Goal: Information Seeking & Learning: Check status

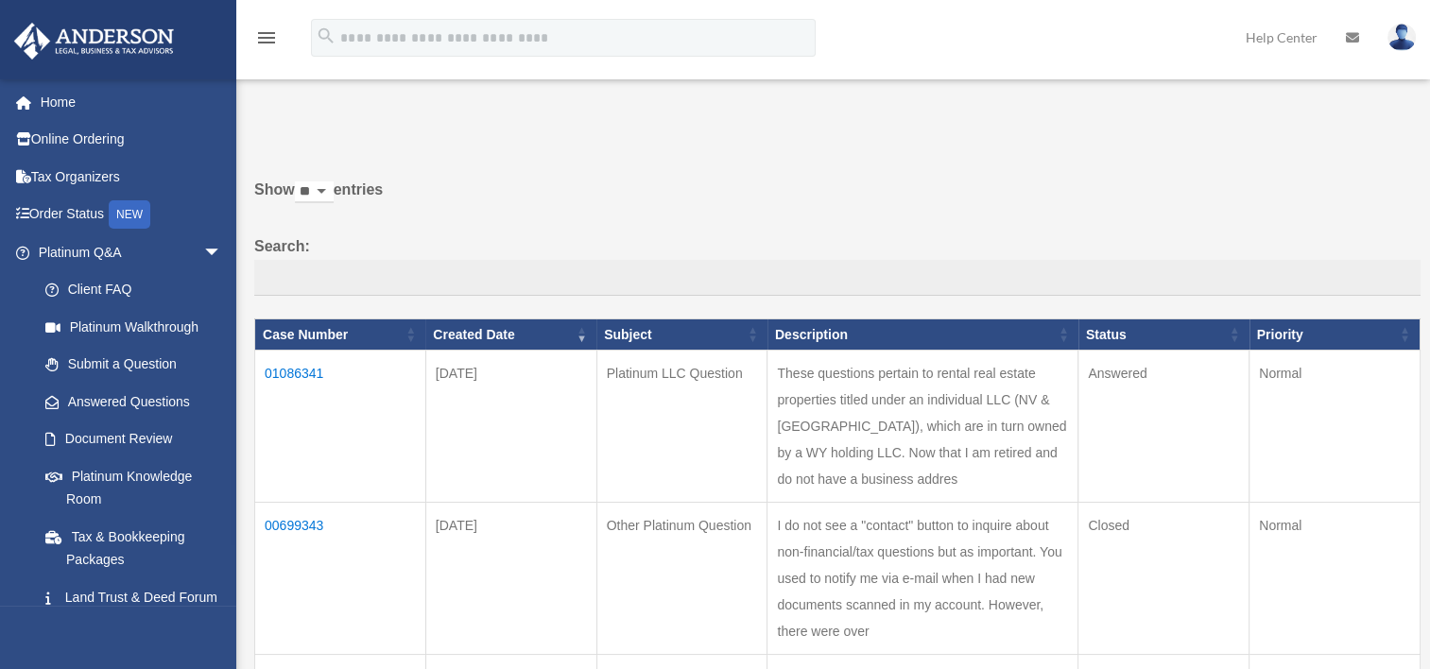
click at [946, 413] on td "These questions pertain to rental real estate properties titled under an indivi…" at bounding box center [923, 427] width 311 height 152
click at [316, 371] on td "01086341" at bounding box center [340, 427] width 171 height 152
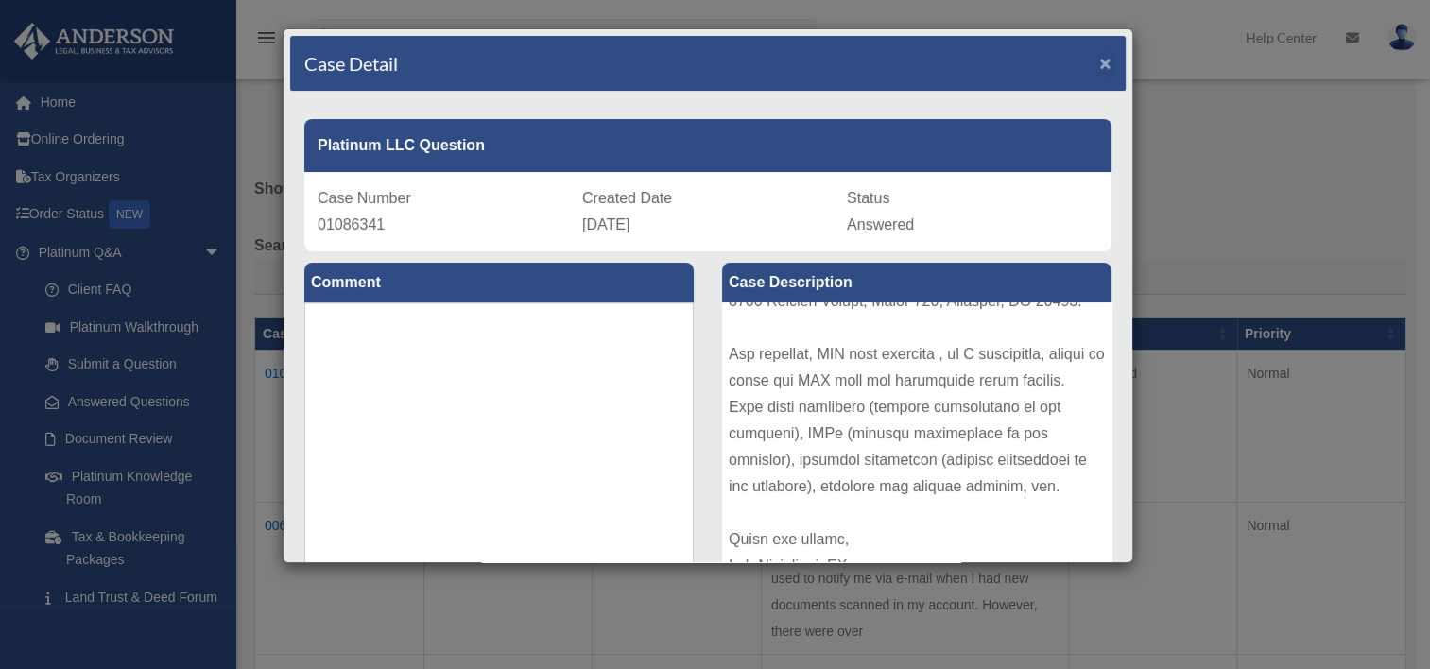
click at [1099, 61] on span "×" at bounding box center [1105, 63] width 12 height 22
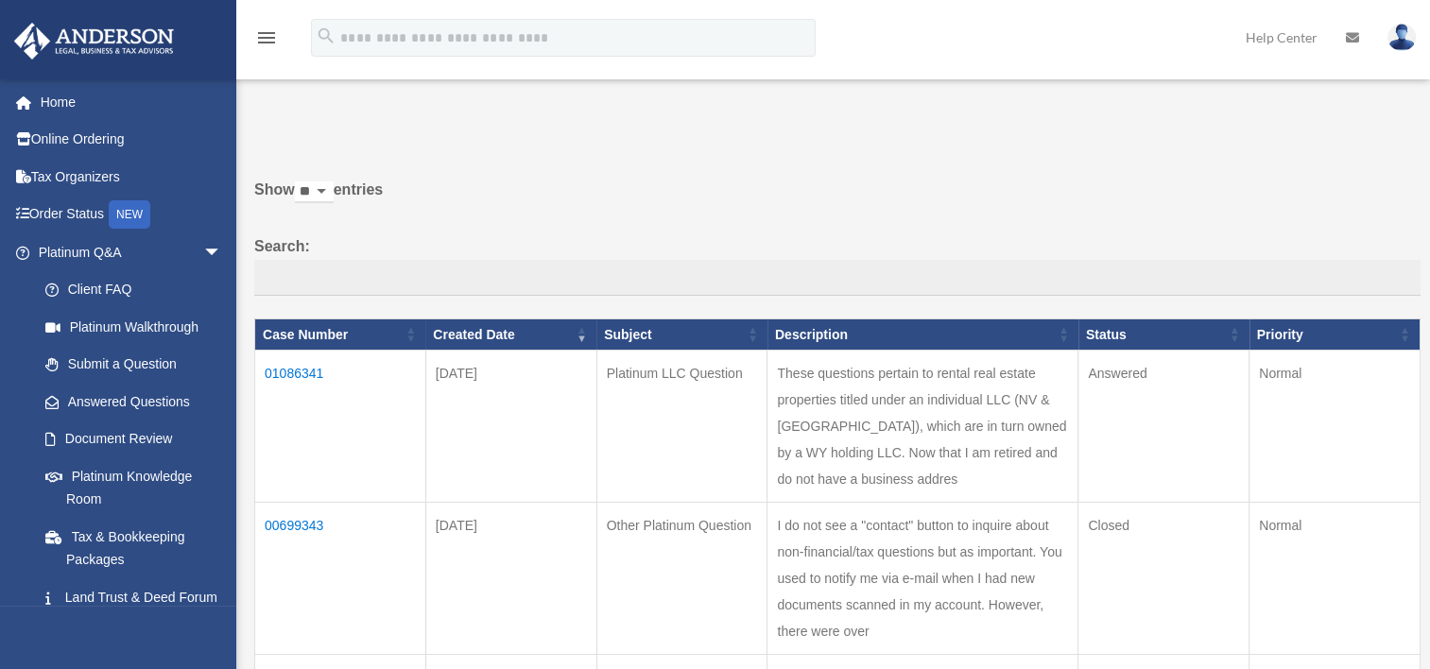
click at [310, 375] on td "01086341" at bounding box center [340, 427] width 171 height 152
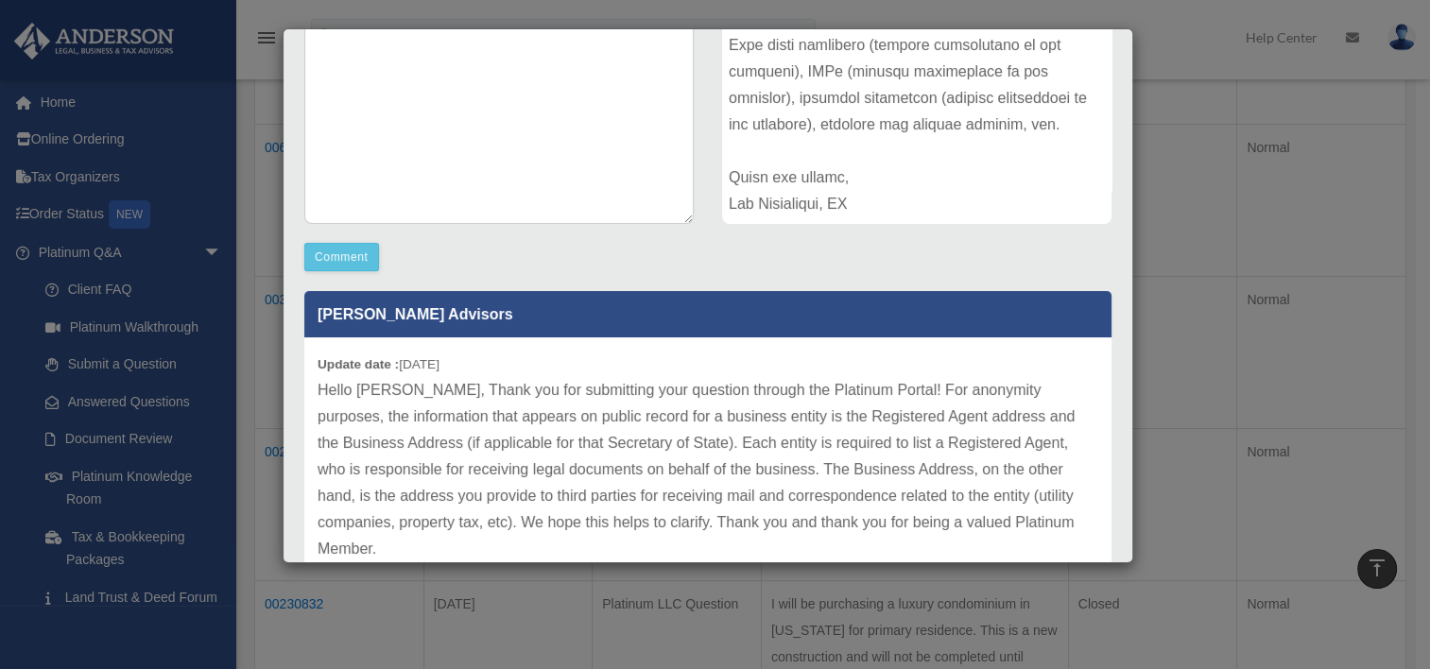
scroll to position [363, 0]
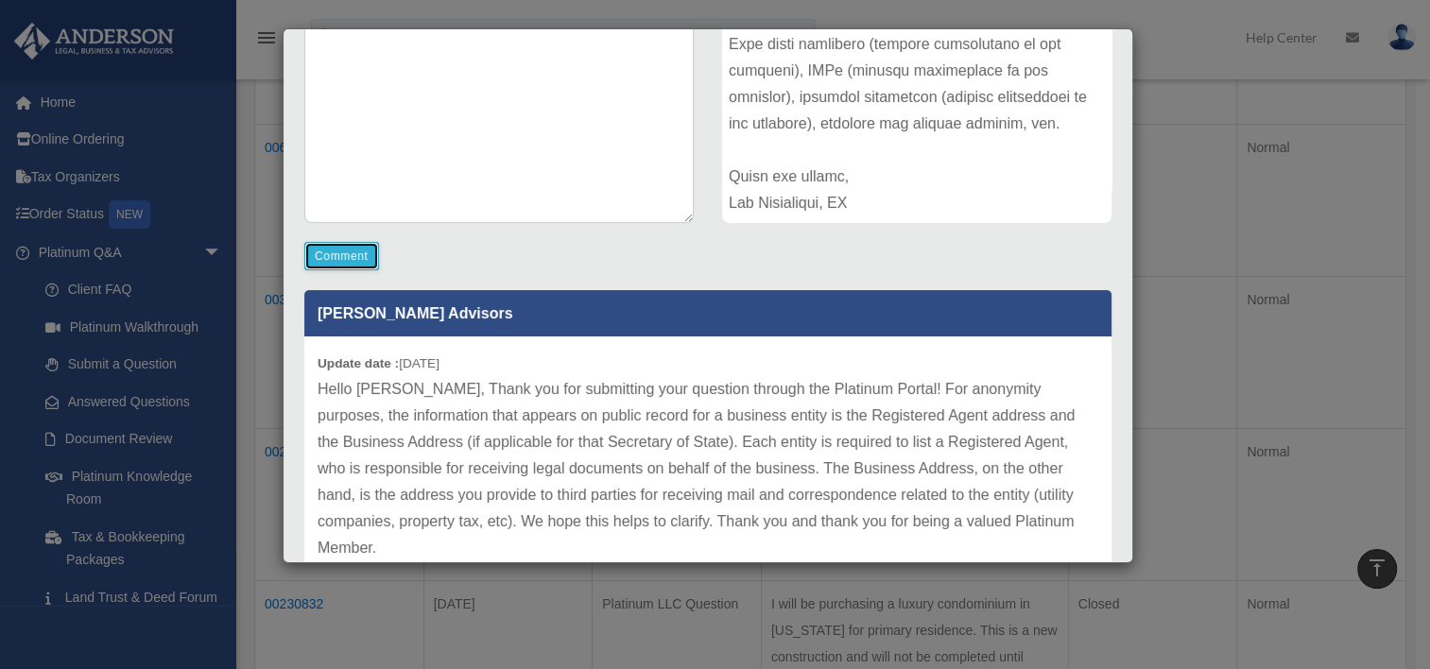
click at [334, 259] on button "Comment" at bounding box center [341, 256] width 75 height 28
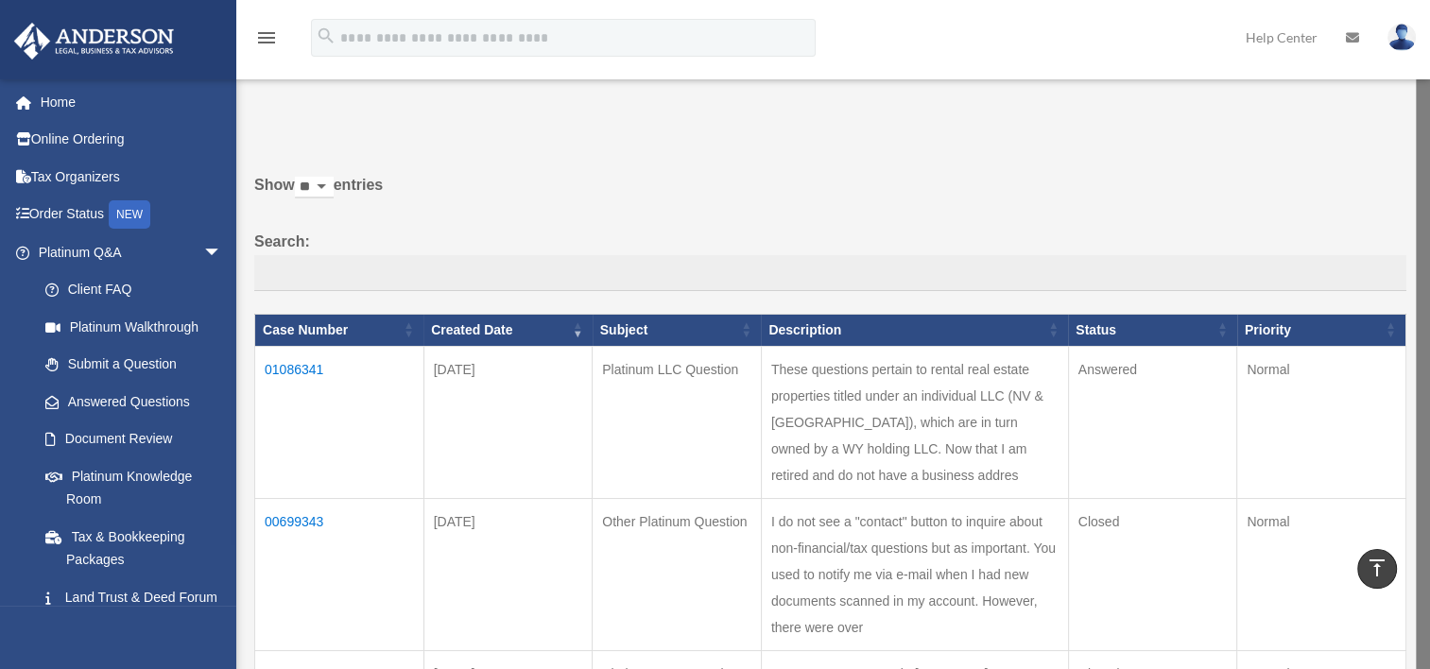
scroll to position [0, 0]
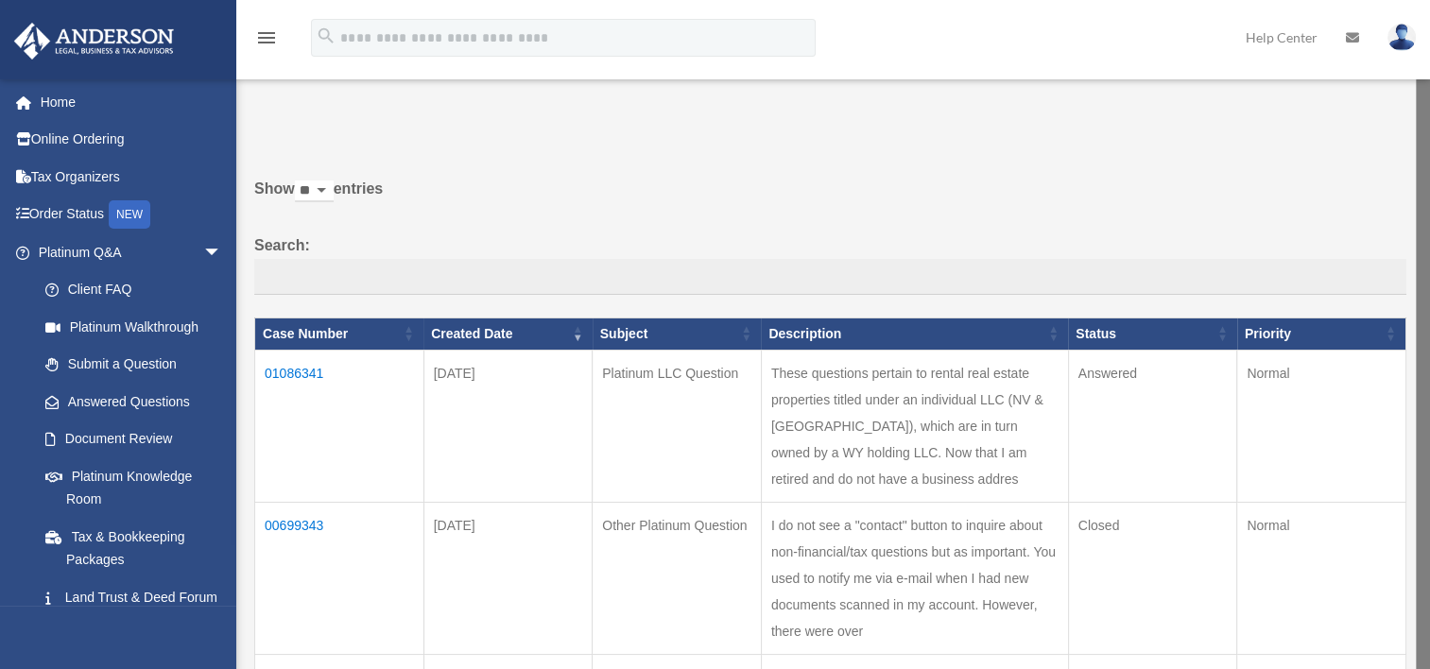
click at [302, 365] on td "01086341" at bounding box center [339, 426] width 169 height 152
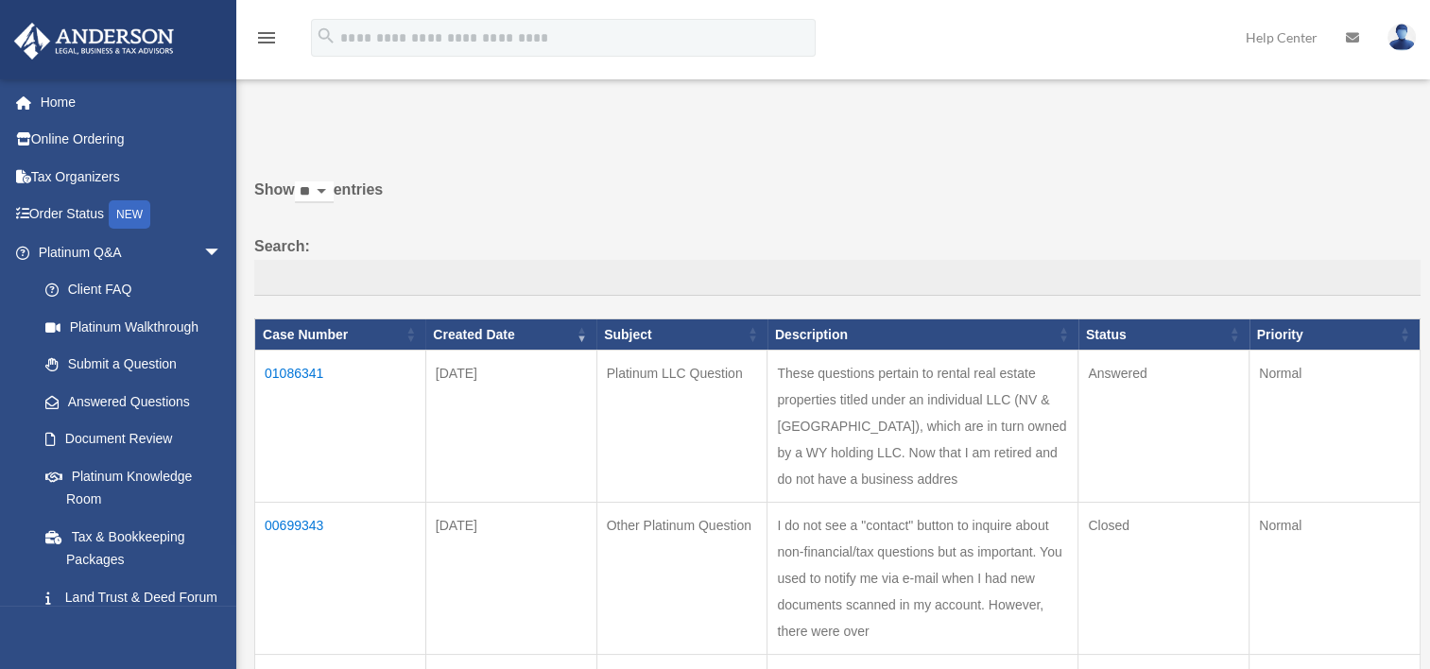
click at [296, 371] on td "01086341" at bounding box center [340, 427] width 171 height 152
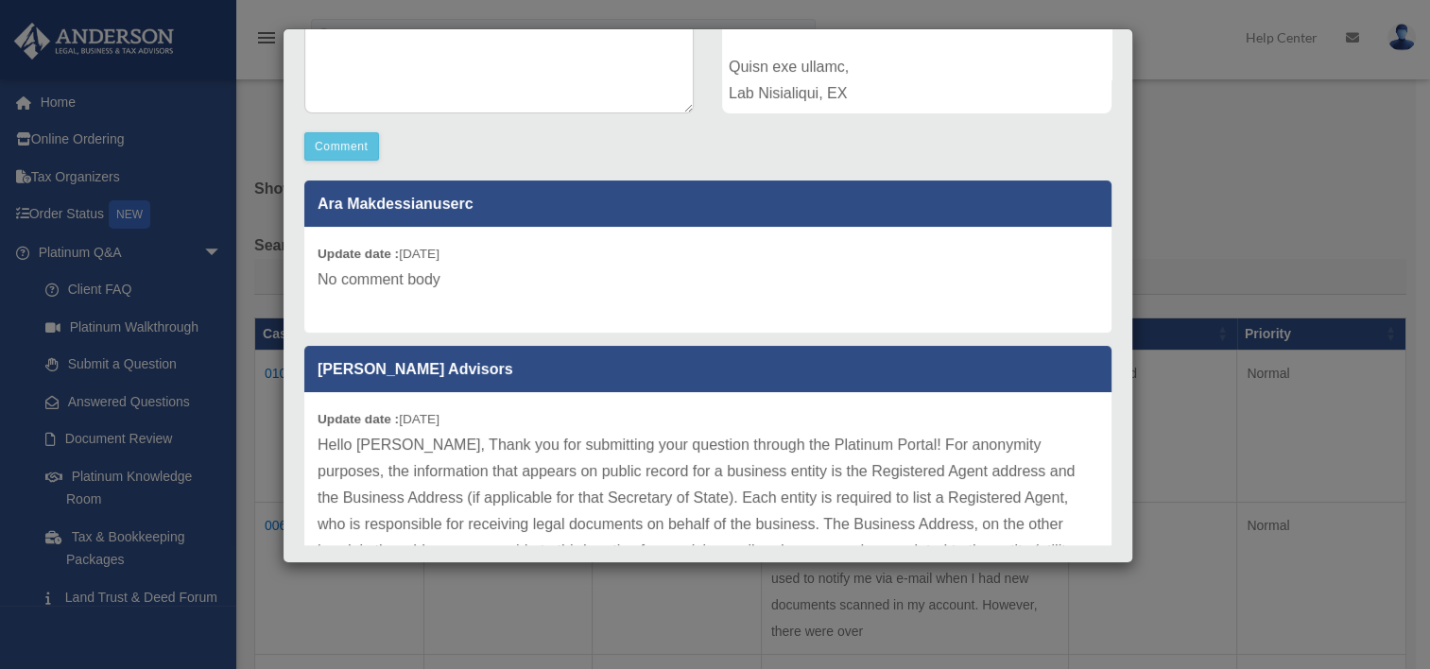
click at [457, 275] on p "No comment body" at bounding box center [708, 280] width 781 height 26
click at [420, 278] on p "No comment body" at bounding box center [708, 280] width 781 height 26
drag, startPoint x: 420, startPoint y: 278, endPoint x: 389, endPoint y: 285, distance: 31.2
click at [389, 285] on p "No comment body" at bounding box center [708, 280] width 781 height 26
click at [456, 282] on p "No comment body" at bounding box center [708, 280] width 781 height 26
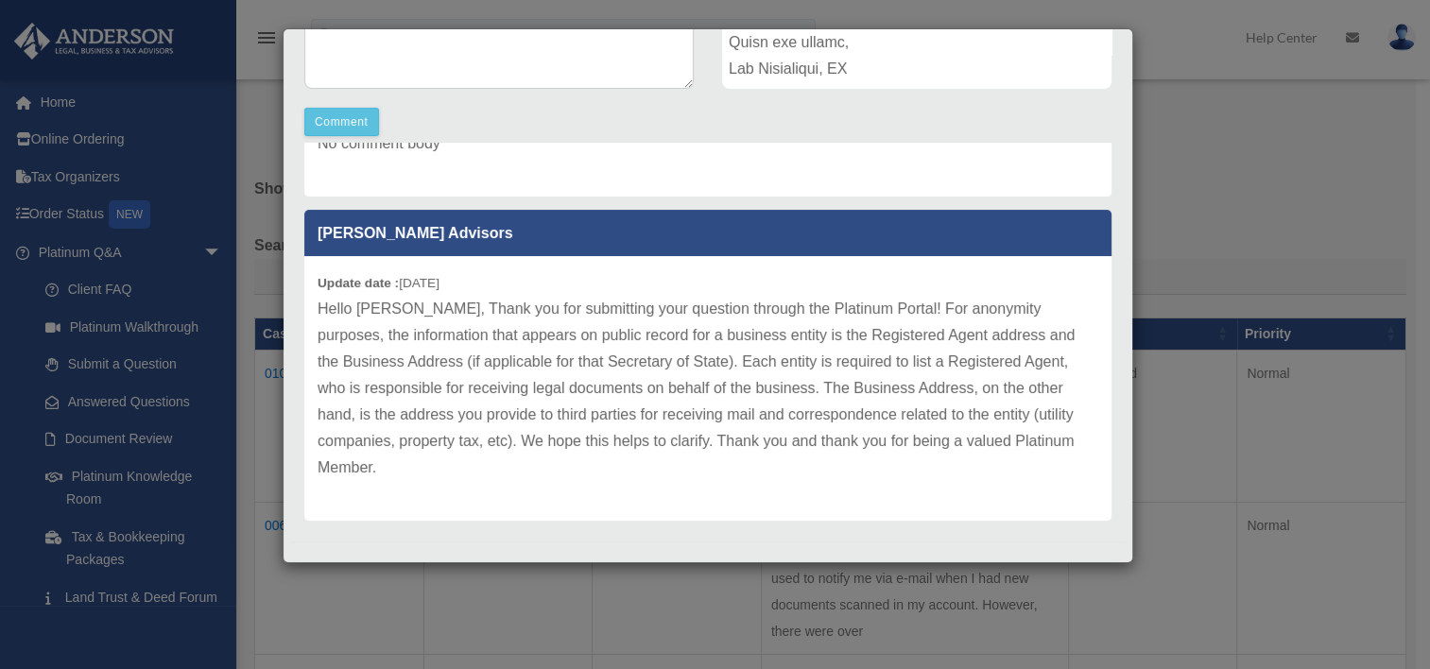
scroll to position [511, 0]
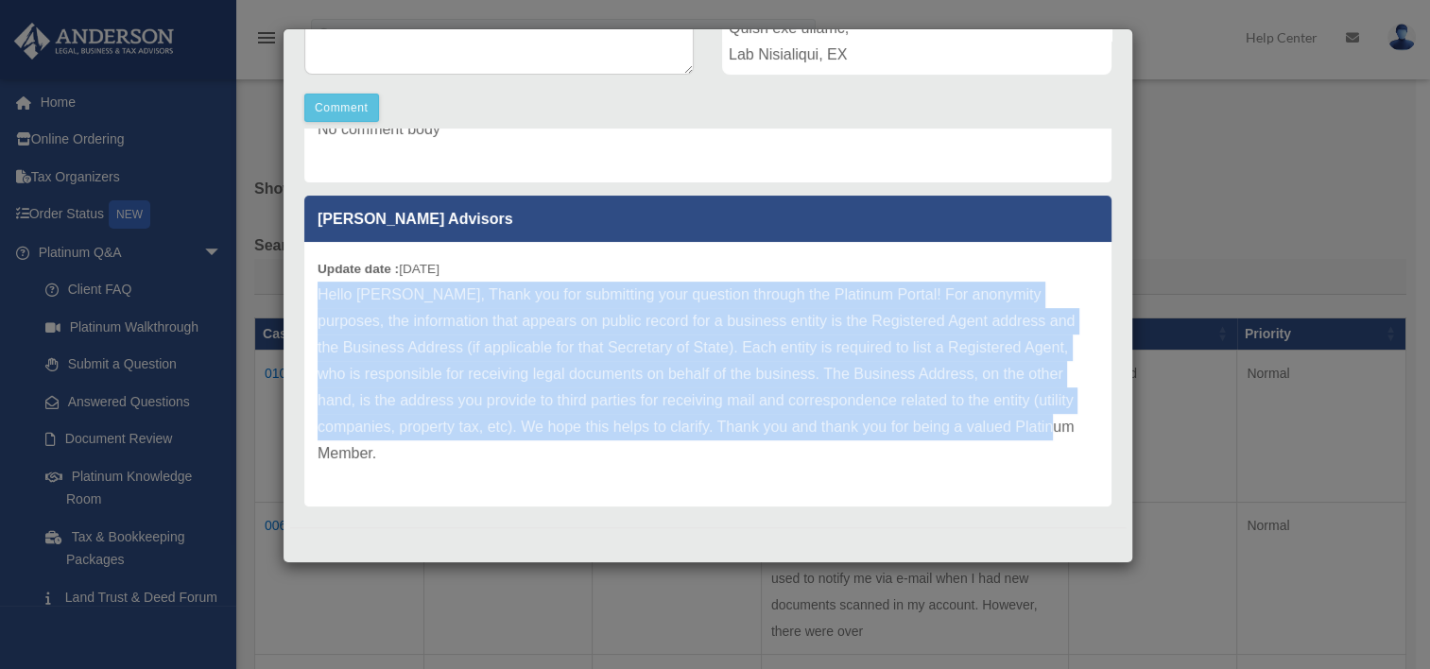
drag, startPoint x: 318, startPoint y: 293, endPoint x: 514, endPoint y: 447, distance: 249.8
click at [514, 447] on p "Hello Ara, Thank you for submitting your question through the Platinum Portal! …" at bounding box center [708, 374] width 781 height 185
drag, startPoint x: 514, startPoint y: 447, endPoint x: 638, endPoint y: 461, distance: 124.6
click at [714, 475] on div "Update date : 08-24-2025 Hello Ara, Thank you for submitting your question thro…" at bounding box center [707, 374] width 807 height 265
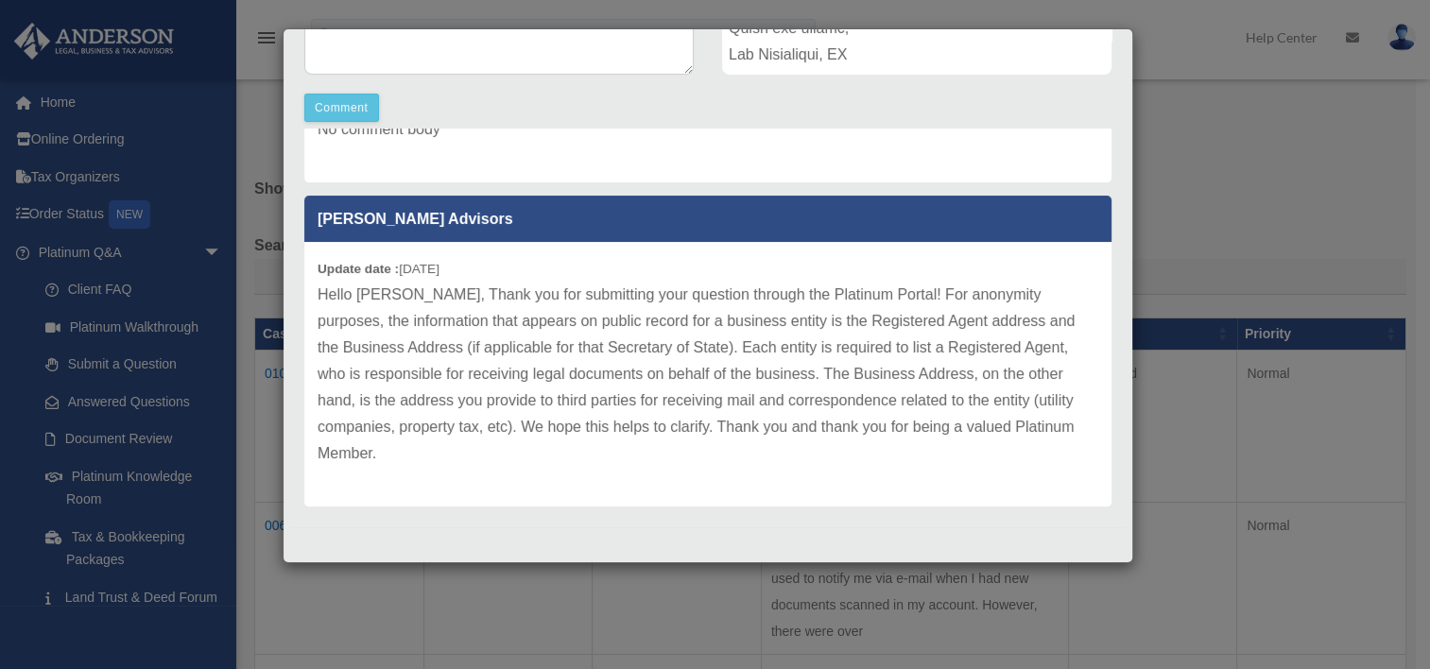
click at [1085, 274] on div "Ara Makdessianuserc Update date : 08-24-2025 No comment body Anderson Advisors …" at bounding box center [708, 318] width 836 height 378
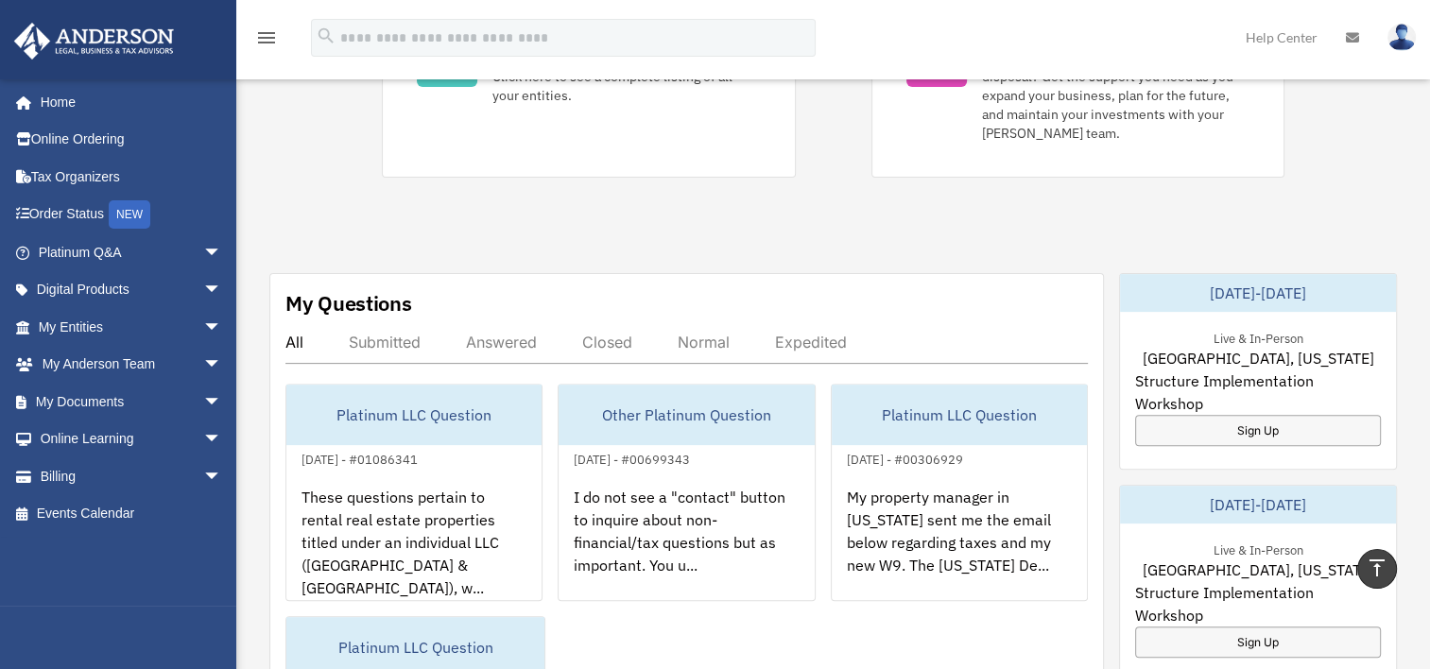
scroll to position [662, 0]
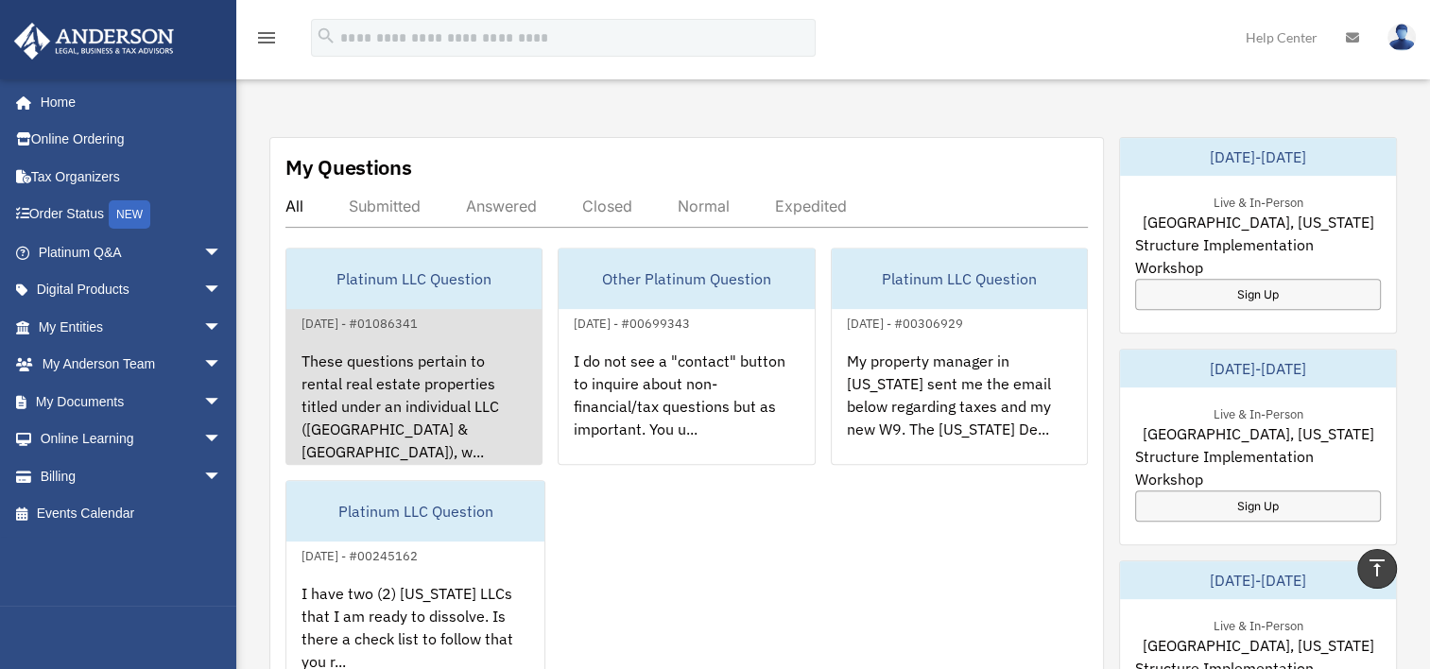
click at [382, 312] on div "August 22, 2025 - #01086341" at bounding box center [359, 322] width 147 height 20
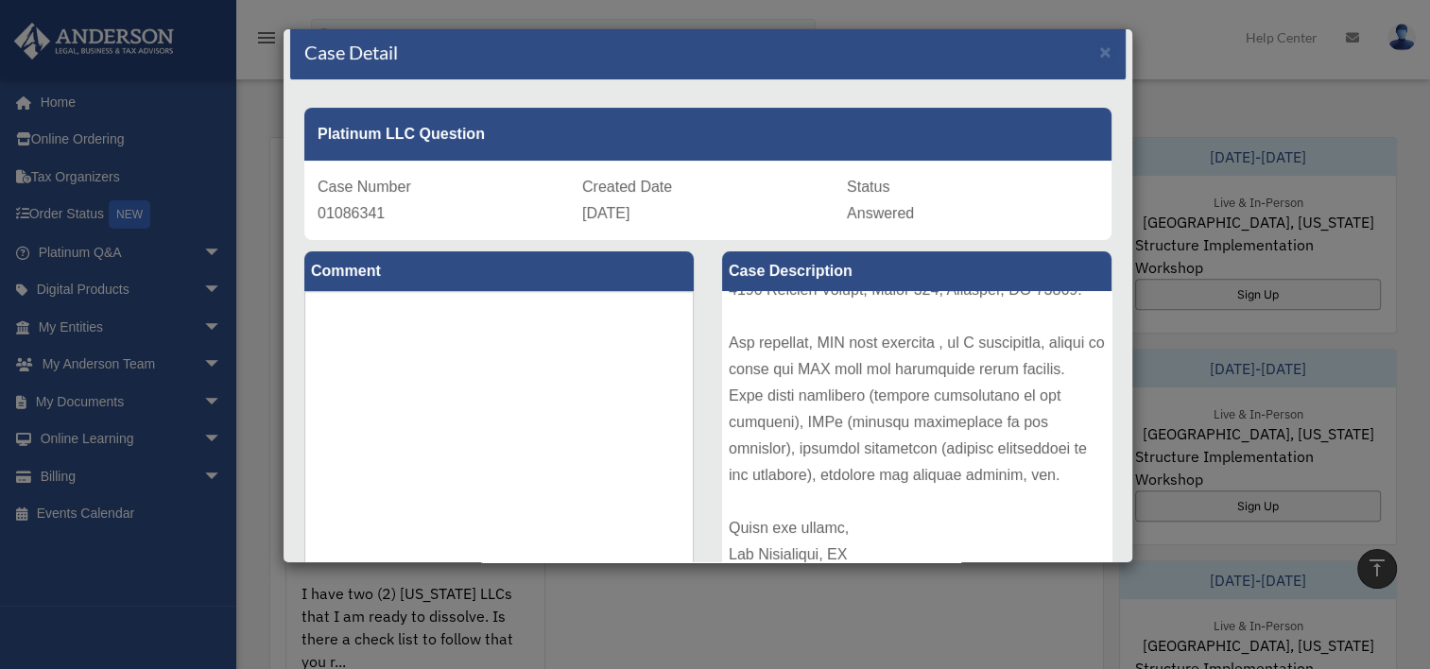
scroll to position [0, 0]
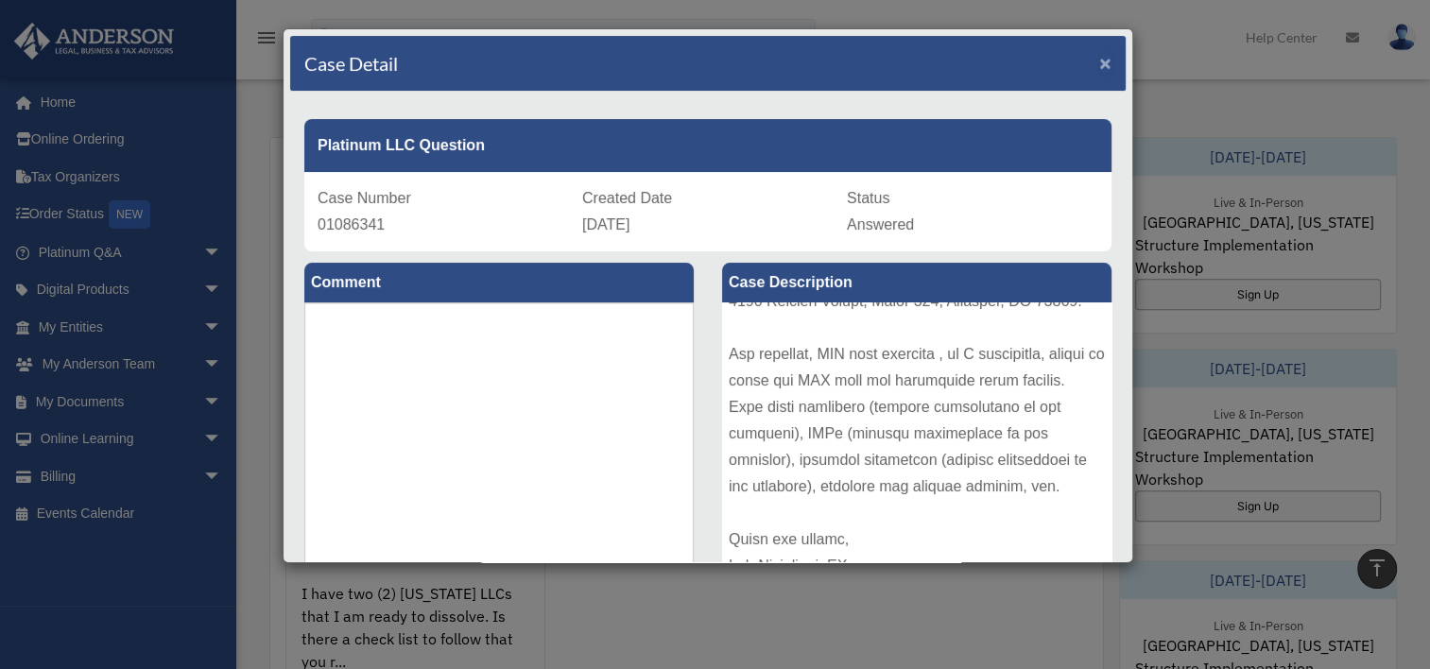
click at [1099, 57] on span "×" at bounding box center [1105, 63] width 12 height 22
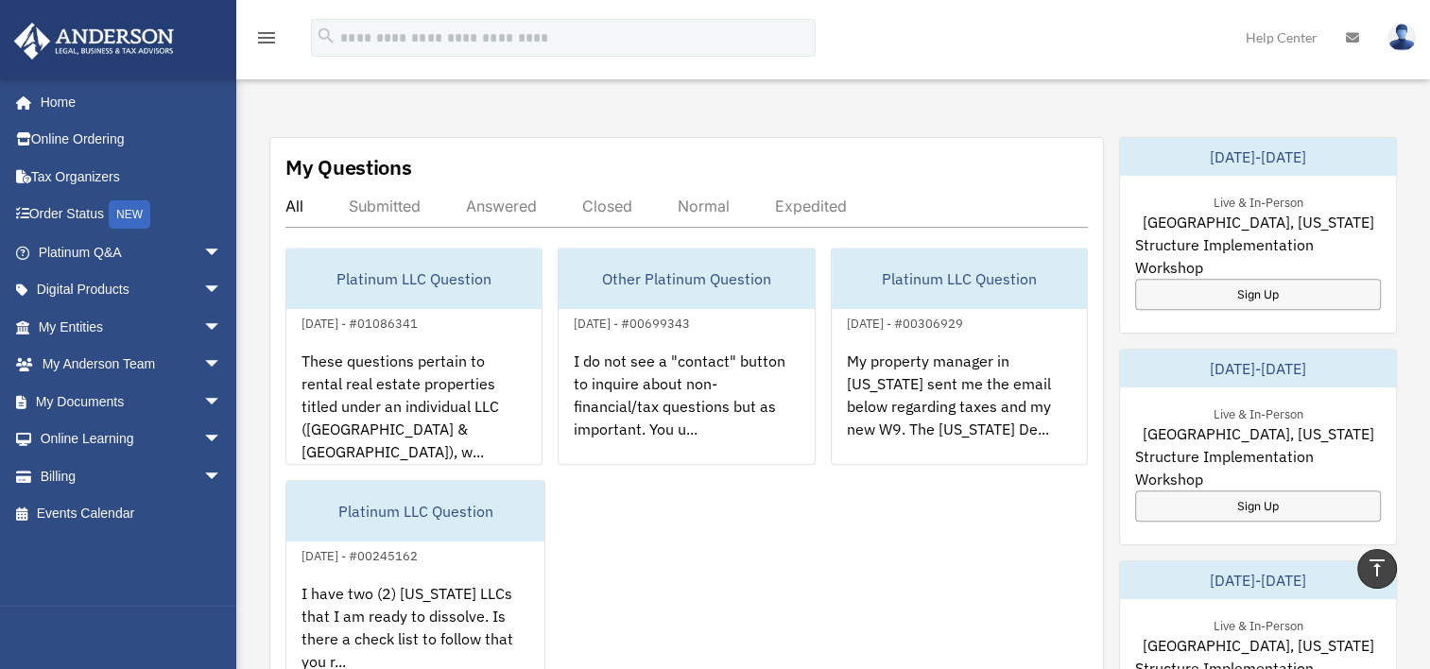
click at [1406, 43] on img at bounding box center [1402, 37] width 28 height 27
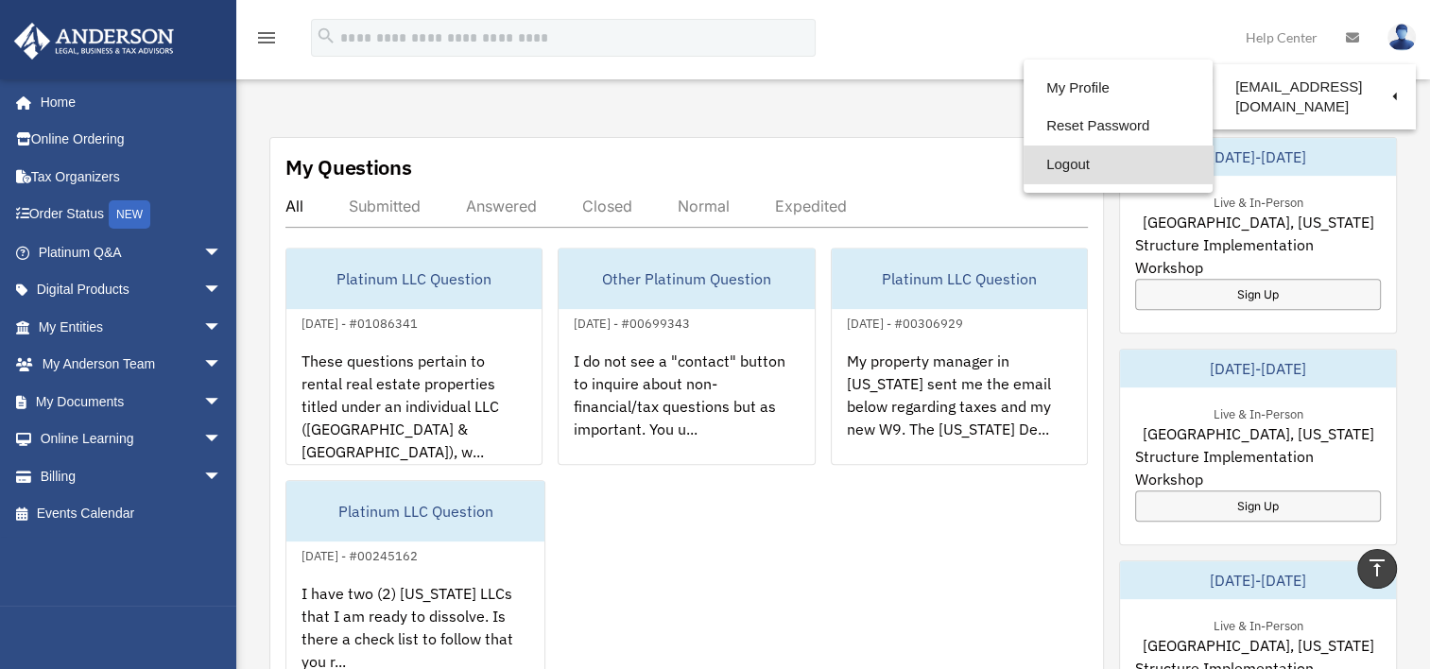
click at [1061, 162] on link "Logout" at bounding box center [1118, 165] width 189 height 39
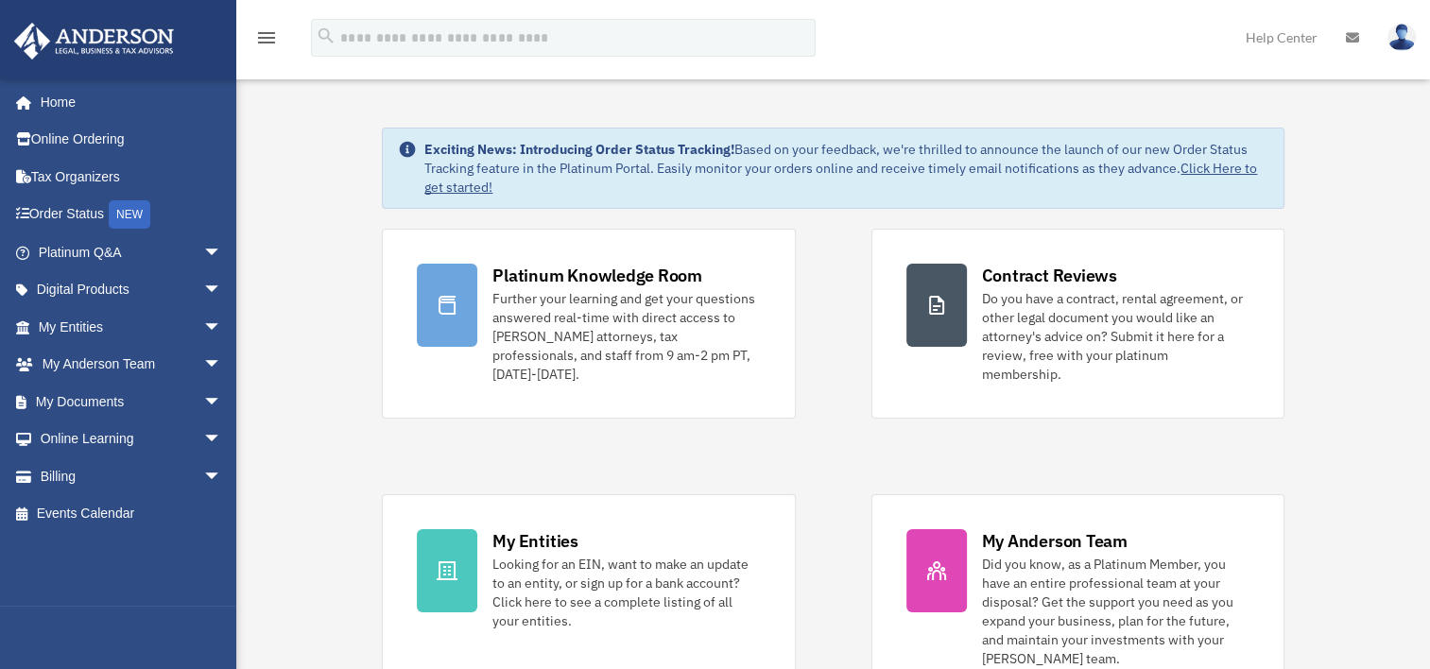
click at [1397, 49] on img at bounding box center [1402, 37] width 28 height 27
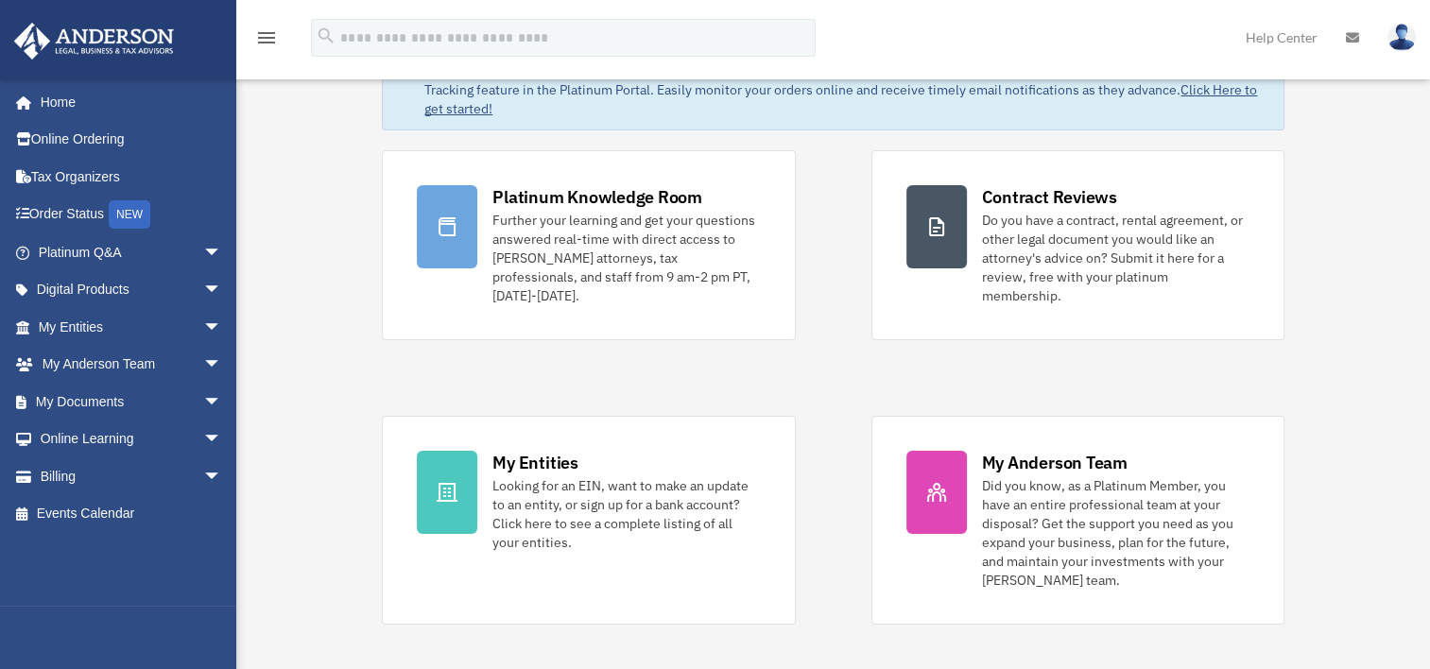
scroll to position [95, 0]
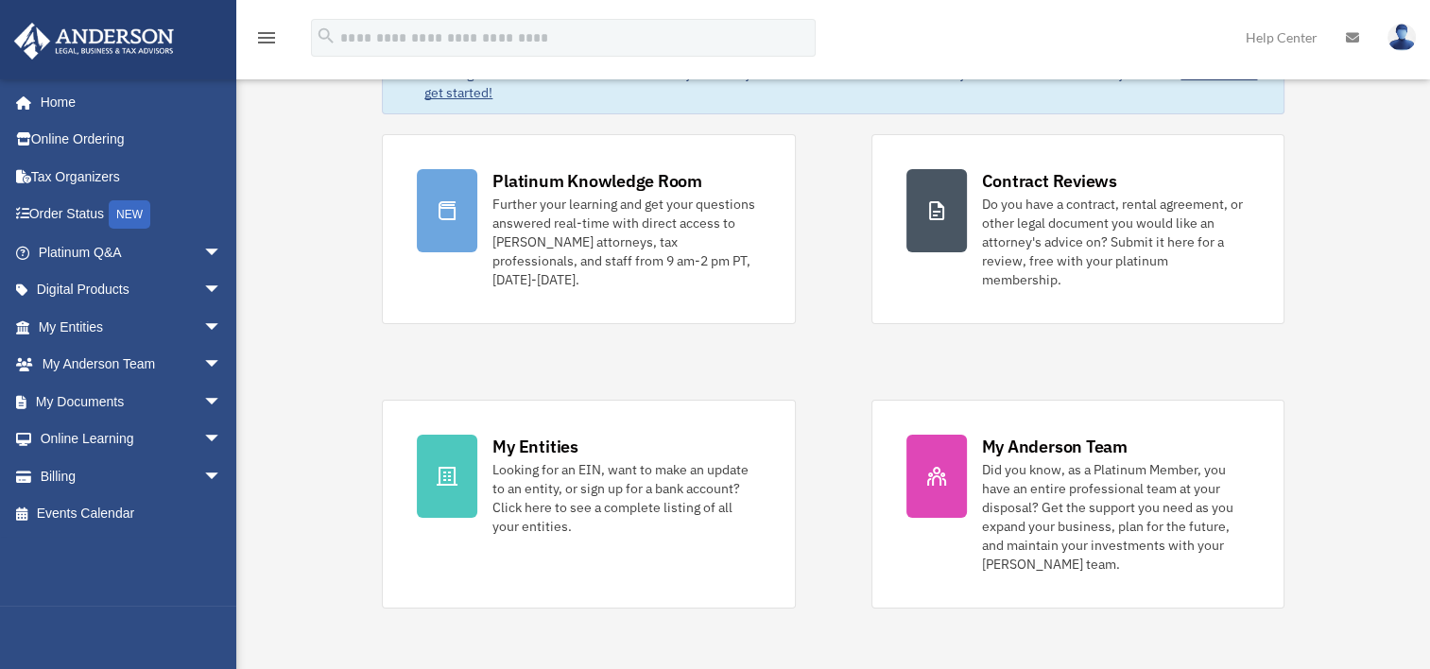
click at [262, 42] on icon "menu" at bounding box center [266, 37] width 23 height 23
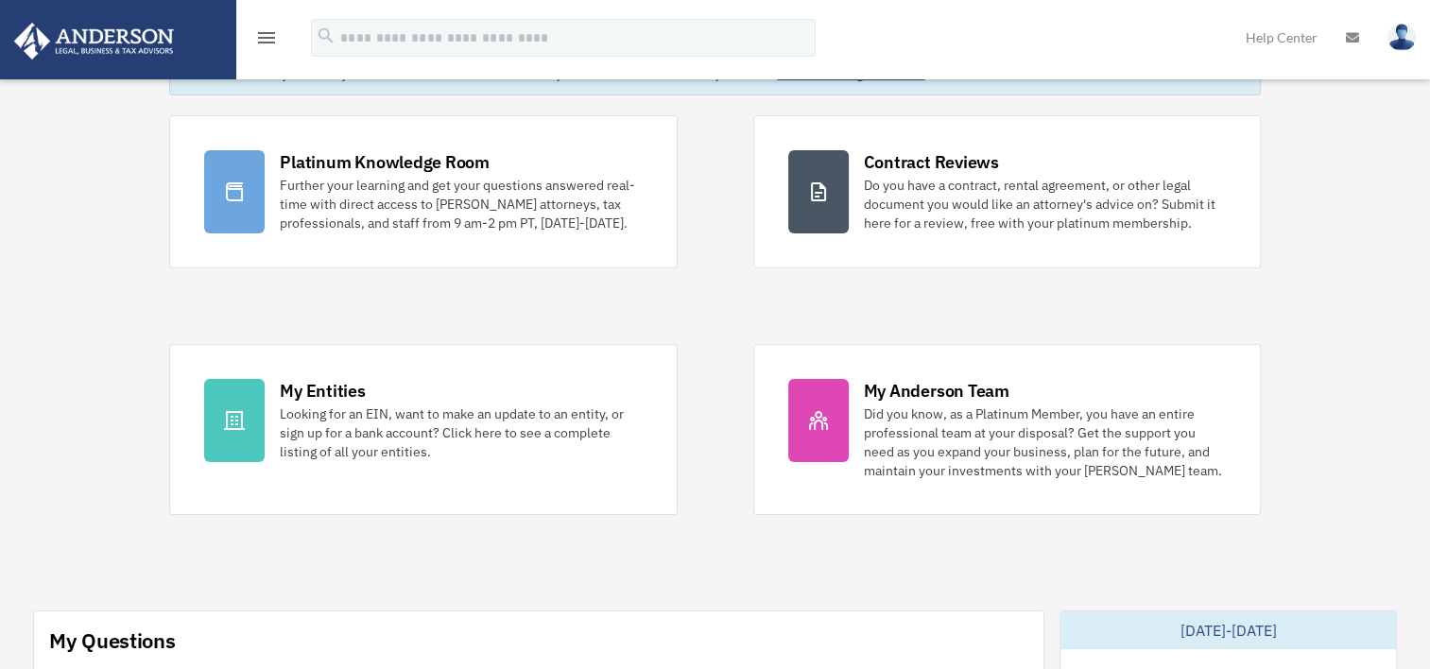
click at [262, 42] on icon "menu" at bounding box center [266, 37] width 23 height 23
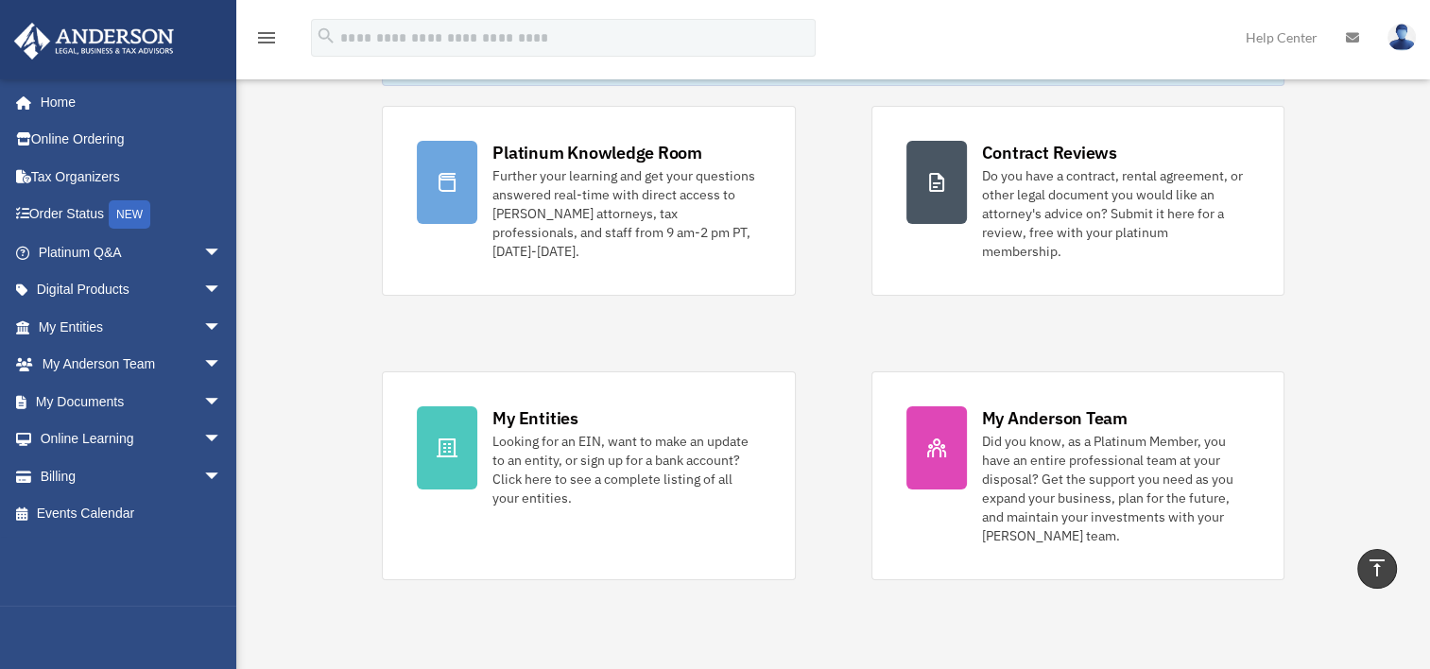
scroll to position [0, 0]
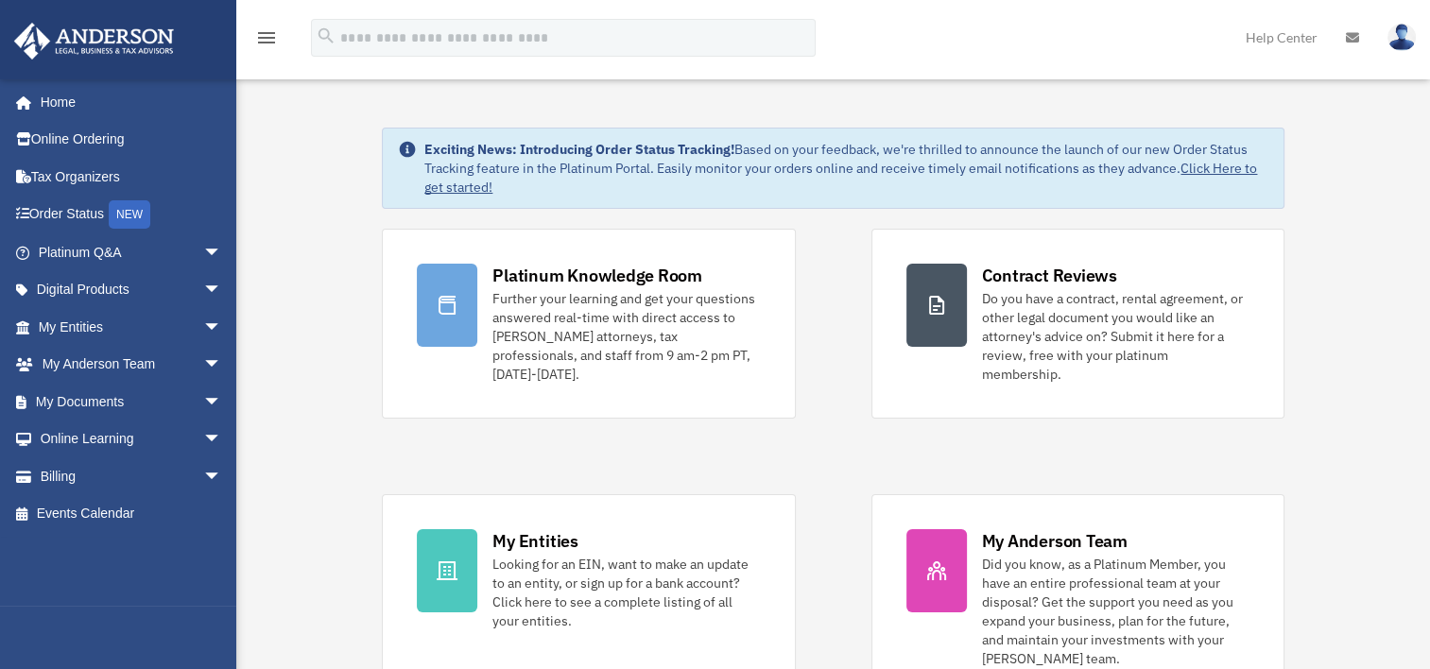
click at [1400, 36] on img at bounding box center [1402, 37] width 28 height 27
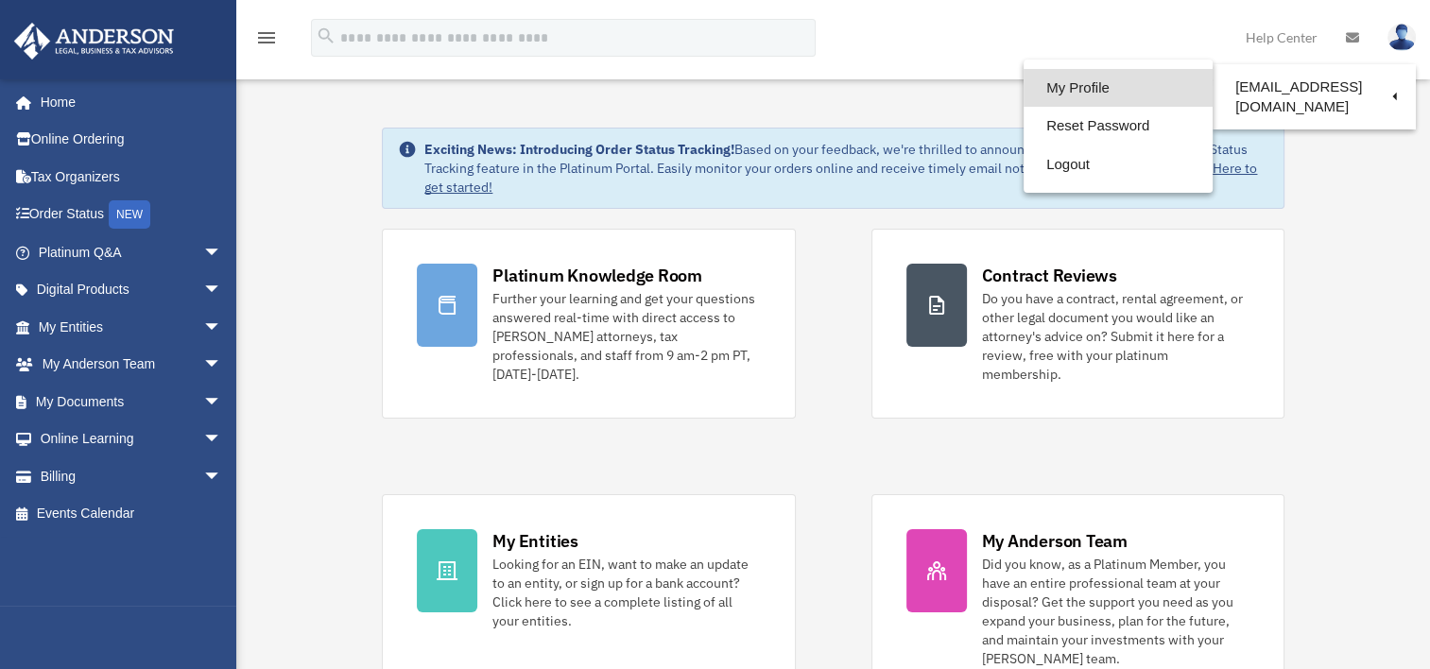
click at [1096, 82] on link "My Profile" at bounding box center [1118, 88] width 189 height 39
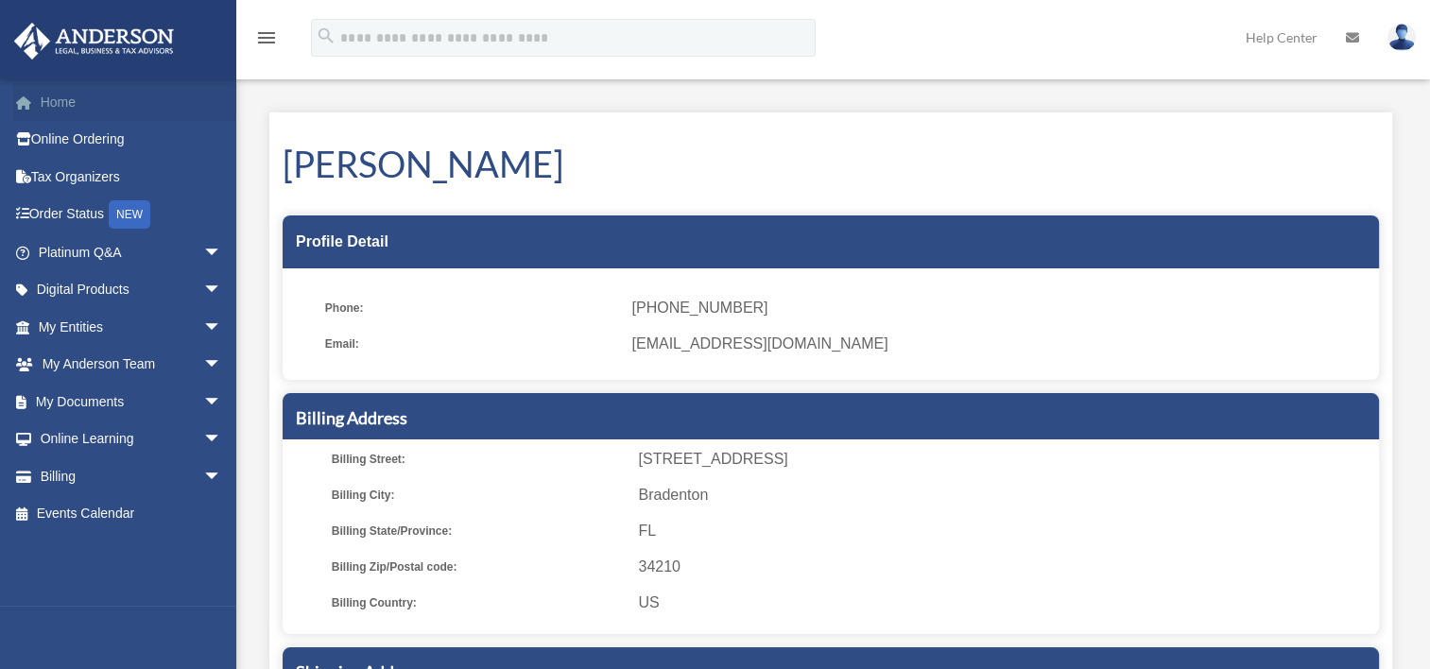
click at [55, 100] on link "Home" at bounding box center [131, 102] width 237 height 38
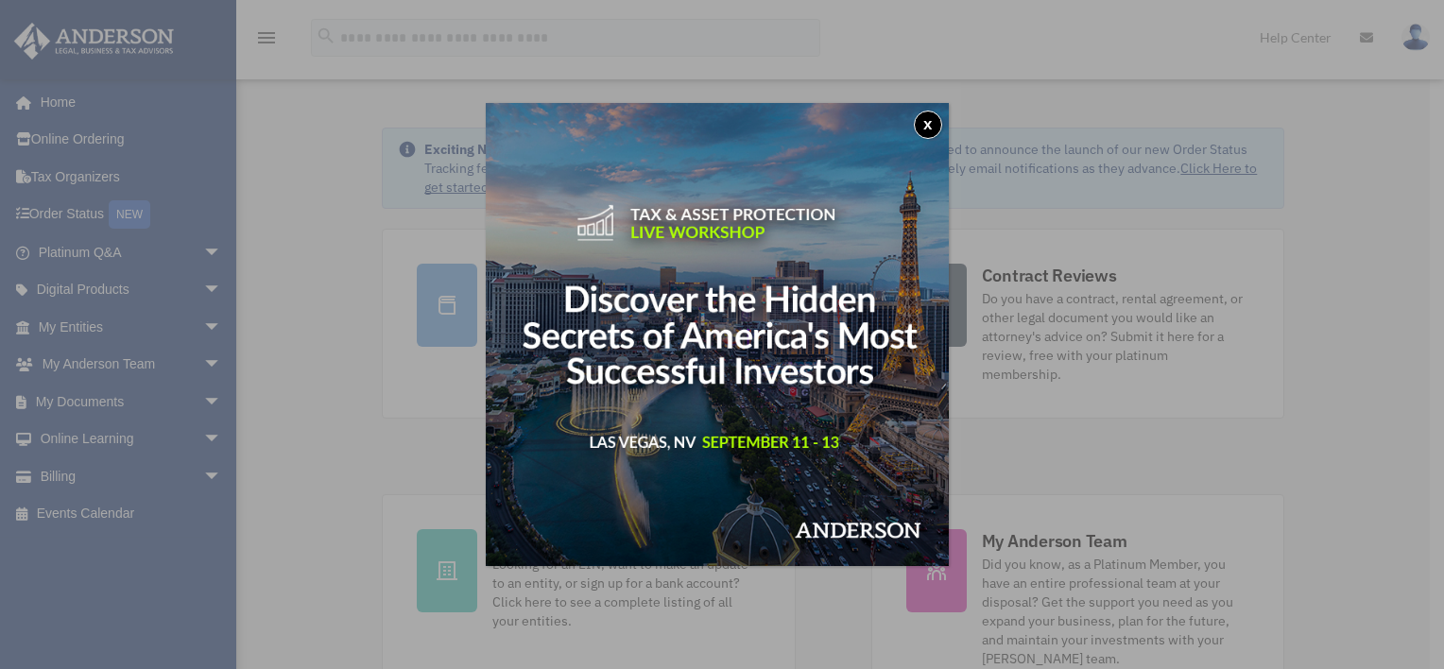
click at [935, 127] on button "x" at bounding box center [928, 125] width 28 height 28
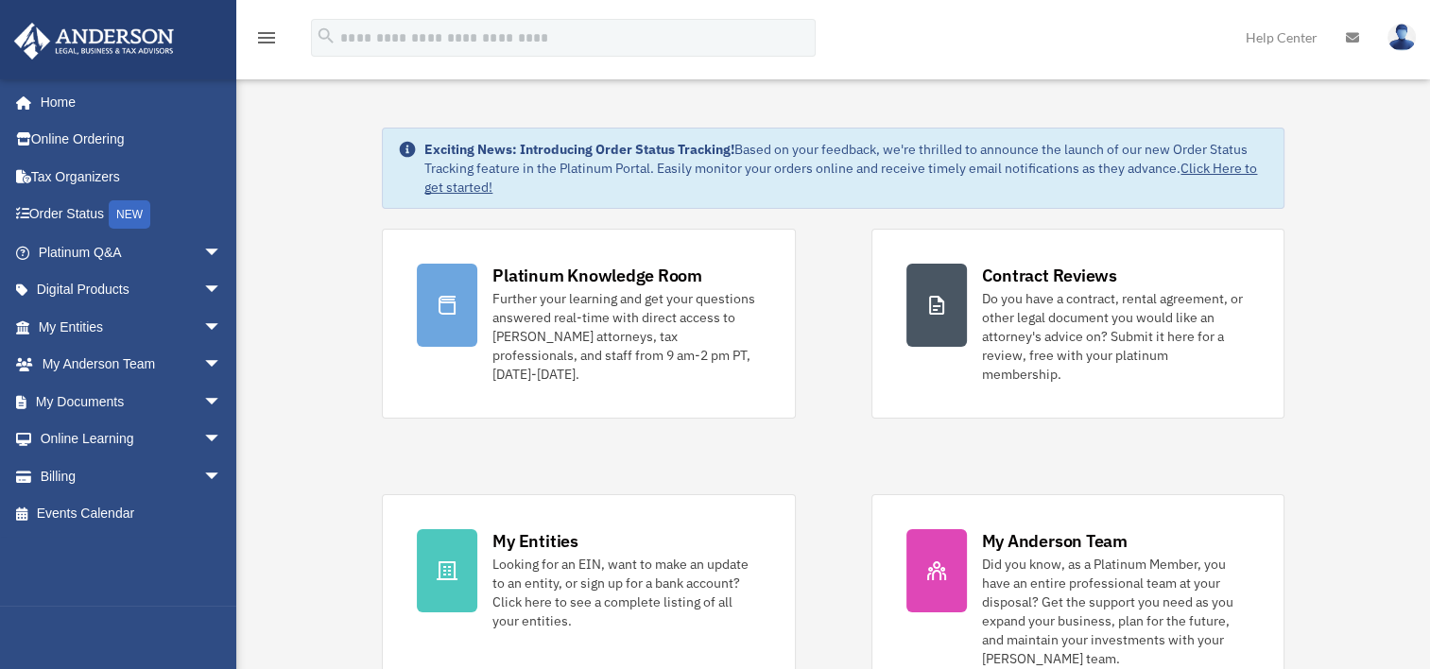
click at [1394, 43] on img at bounding box center [1402, 37] width 28 height 27
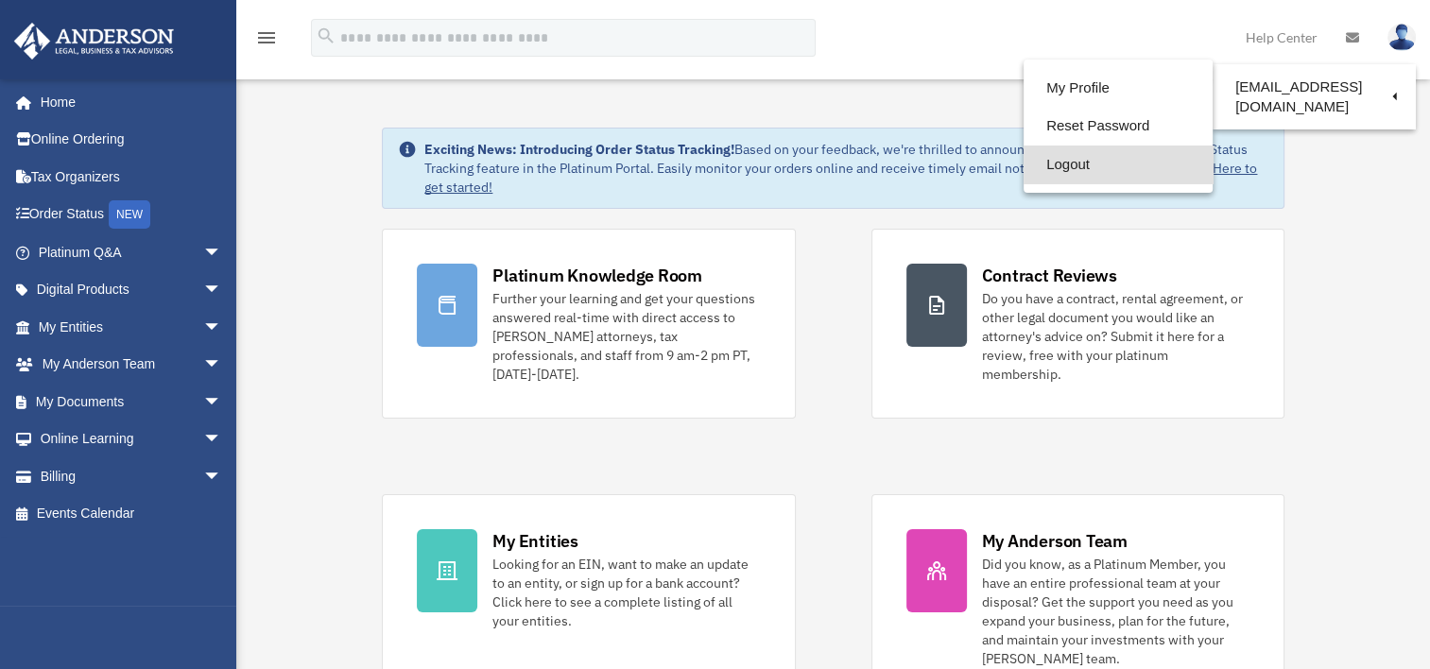
click at [1079, 162] on link "Logout" at bounding box center [1118, 165] width 189 height 39
